Goal: Communication & Community: Ask a question

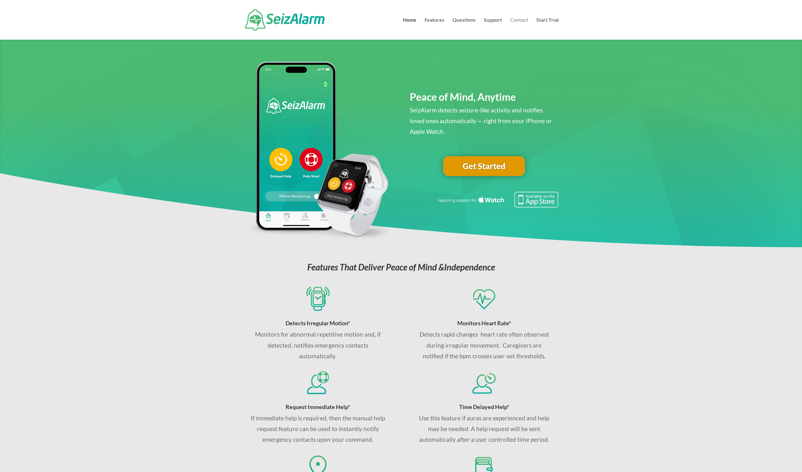
click at [520, 21] on link "Contact" at bounding box center [519, 29] width 18 height 22
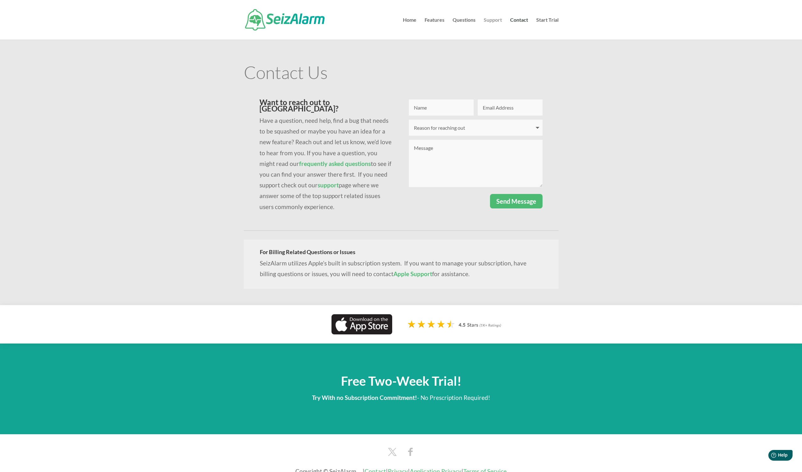
click at [498, 20] on link "Support" at bounding box center [493, 29] width 18 height 22
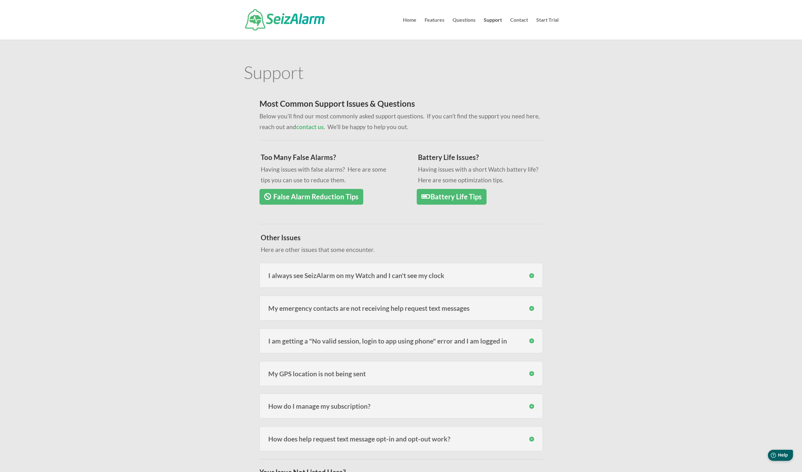
click at [774, 457] on icon at bounding box center [773, 454] width 5 height 5
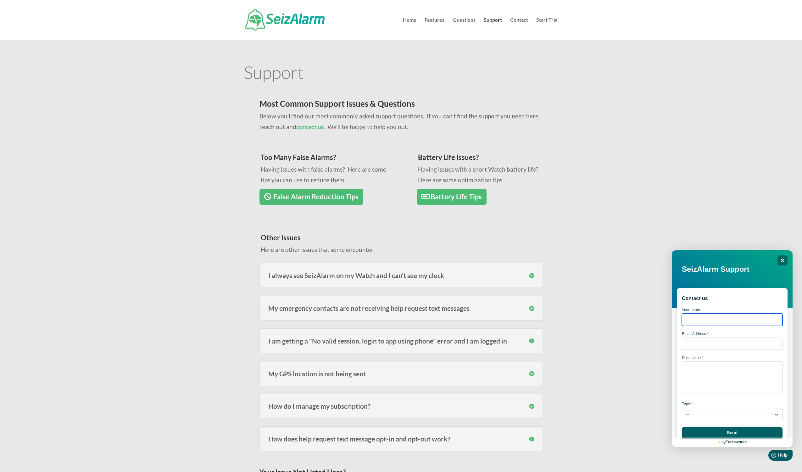
click at [712, 318] on input "Your name" at bounding box center [732, 319] width 101 height 12
type input "[PERSON_NAME]"
type input "a"
type input "[EMAIL_ADDRESS][PERSON_NAME][DOMAIN_NAME]"
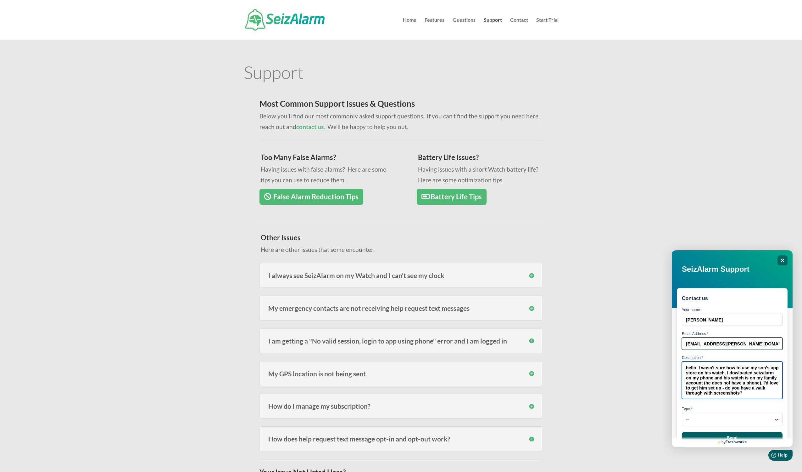
scroll to position [8, 0]
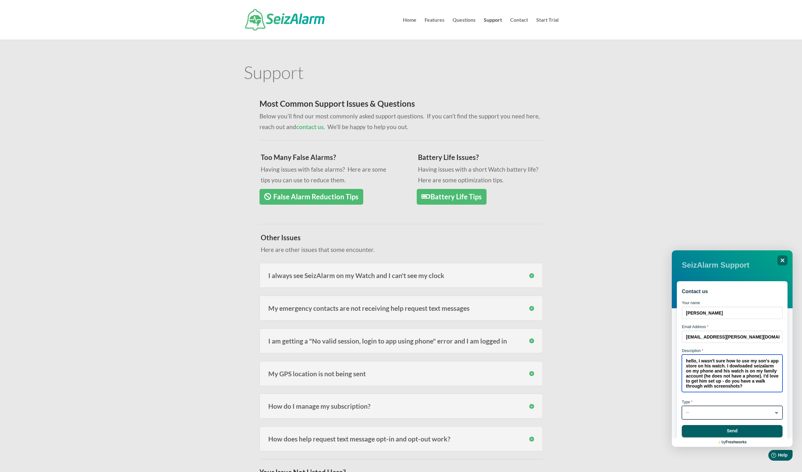
type textarea "hello, I wasn't sure how to use my son's app store on his watch. I dowloaded se…"
click at [751, 409] on button "-- Dropdown arrow" at bounding box center [732, 413] width 101 height 14
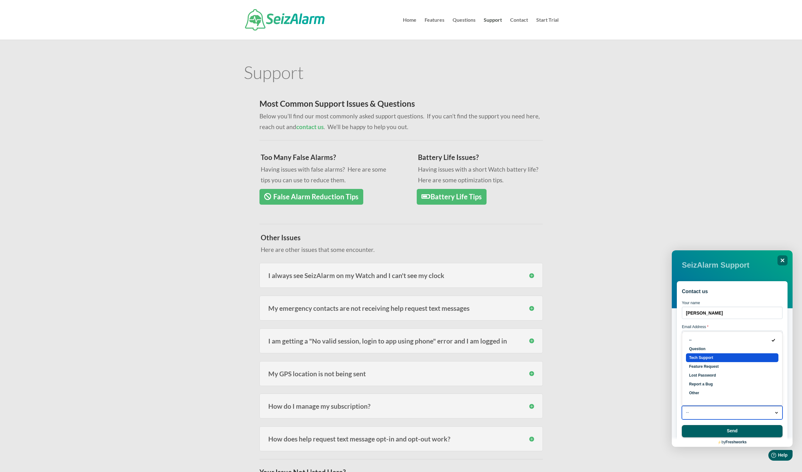
click at [723, 356] on li "Tech Support" at bounding box center [732, 357] width 92 height 9
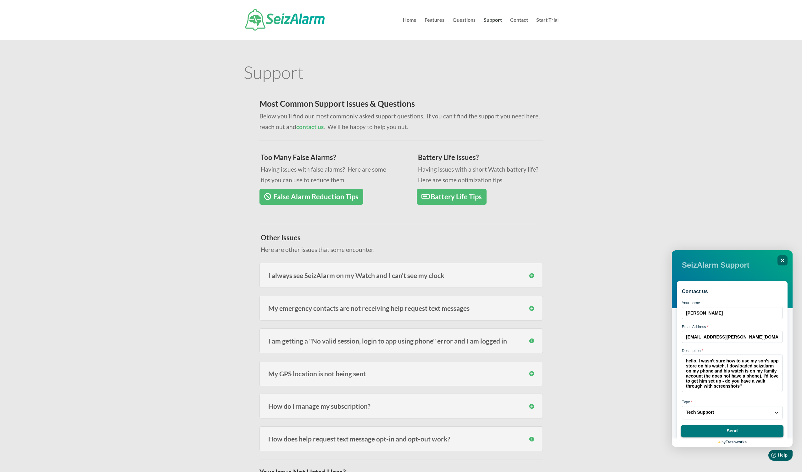
click at [749, 433] on button "Send" at bounding box center [732, 431] width 103 height 13
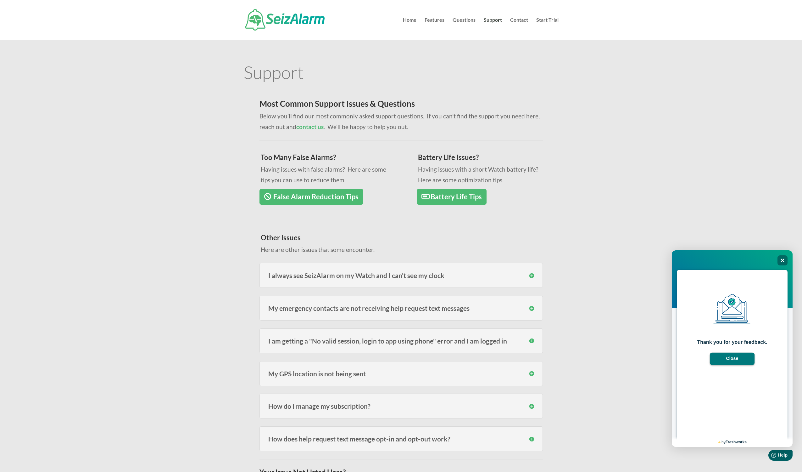
click at [718, 358] on button "Close" at bounding box center [732, 358] width 45 height 13
